Goal: Ask a question: Seek information or help from site administrators or community

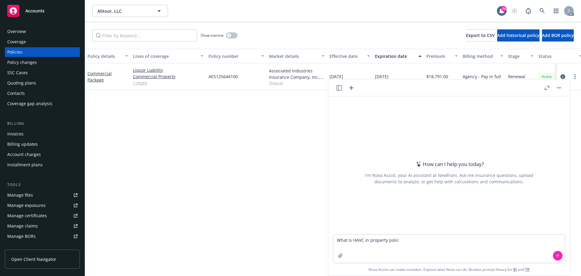
type textarea "What is HAVC in property policy"
